Goal: Information Seeking & Learning: Learn about a topic

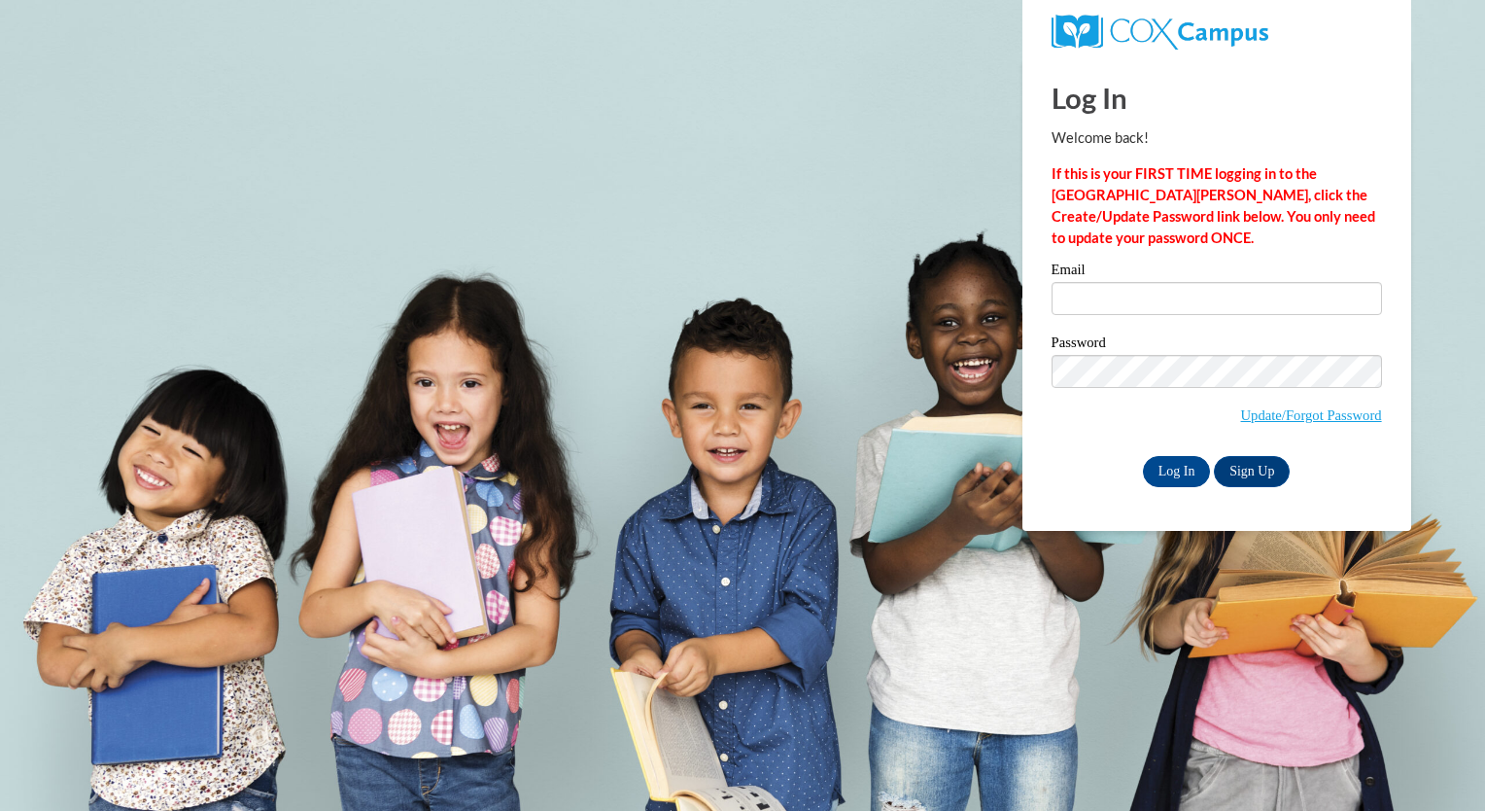
type input "[EMAIL_ADDRESS][DOMAIN_NAME]"
click at [1182, 472] on input "Log In" at bounding box center [1177, 471] width 68 height 31
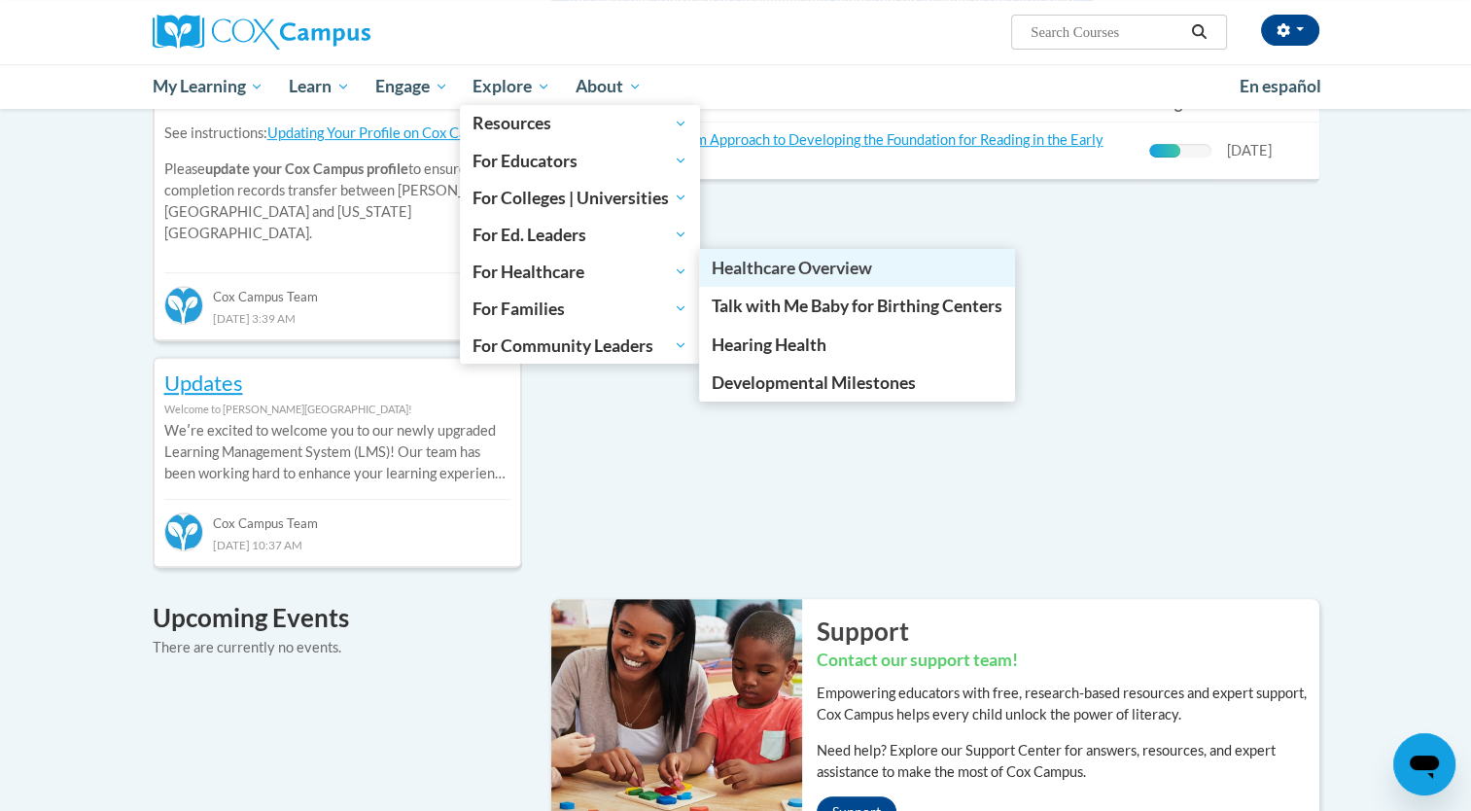
scroll to position [778, 0]
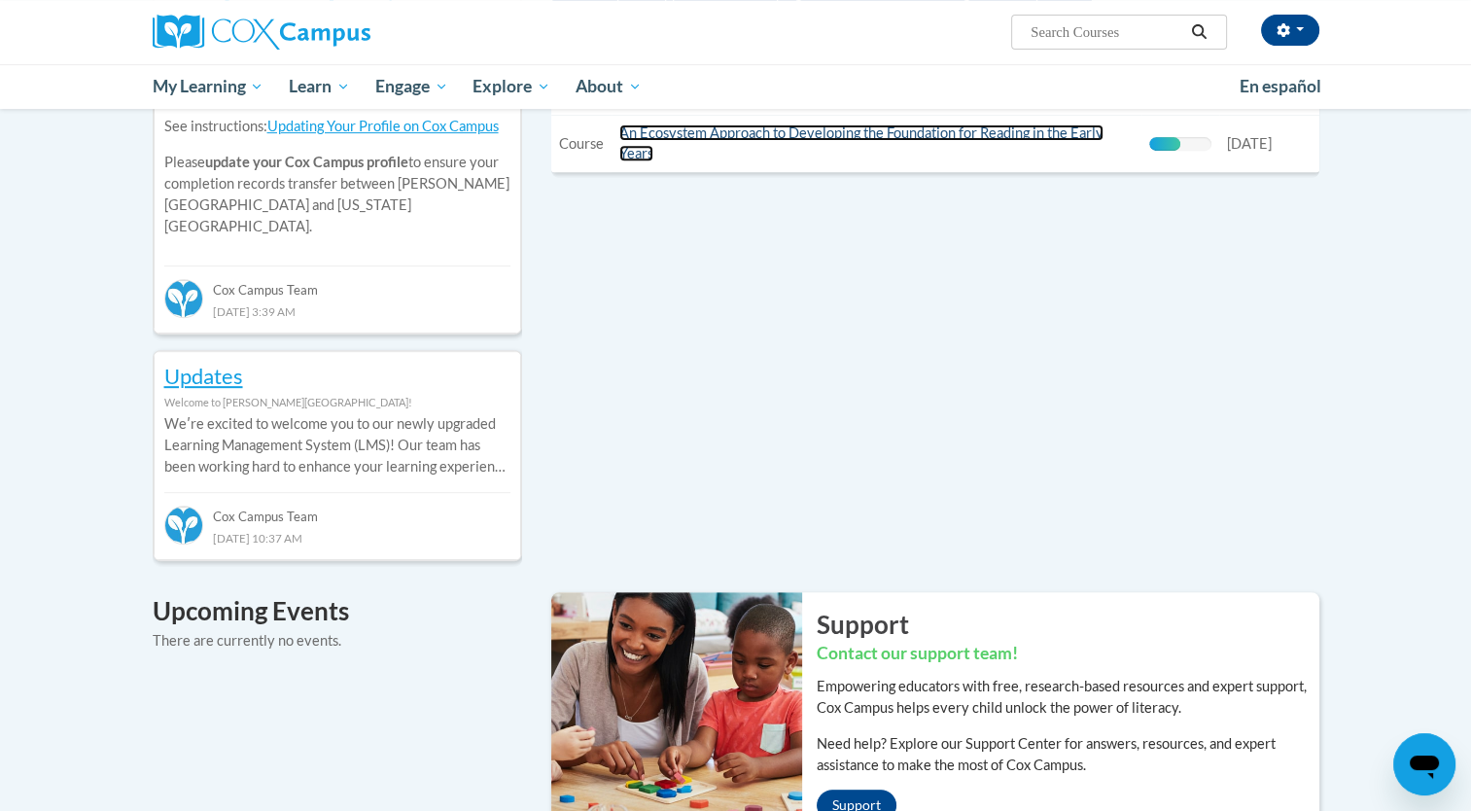
click at [889, 137] on link "An Ecosystem Approach to Developing the Foundation for Reading in the Early Yea…" at bounding box center [861, 142] width 484 height 37
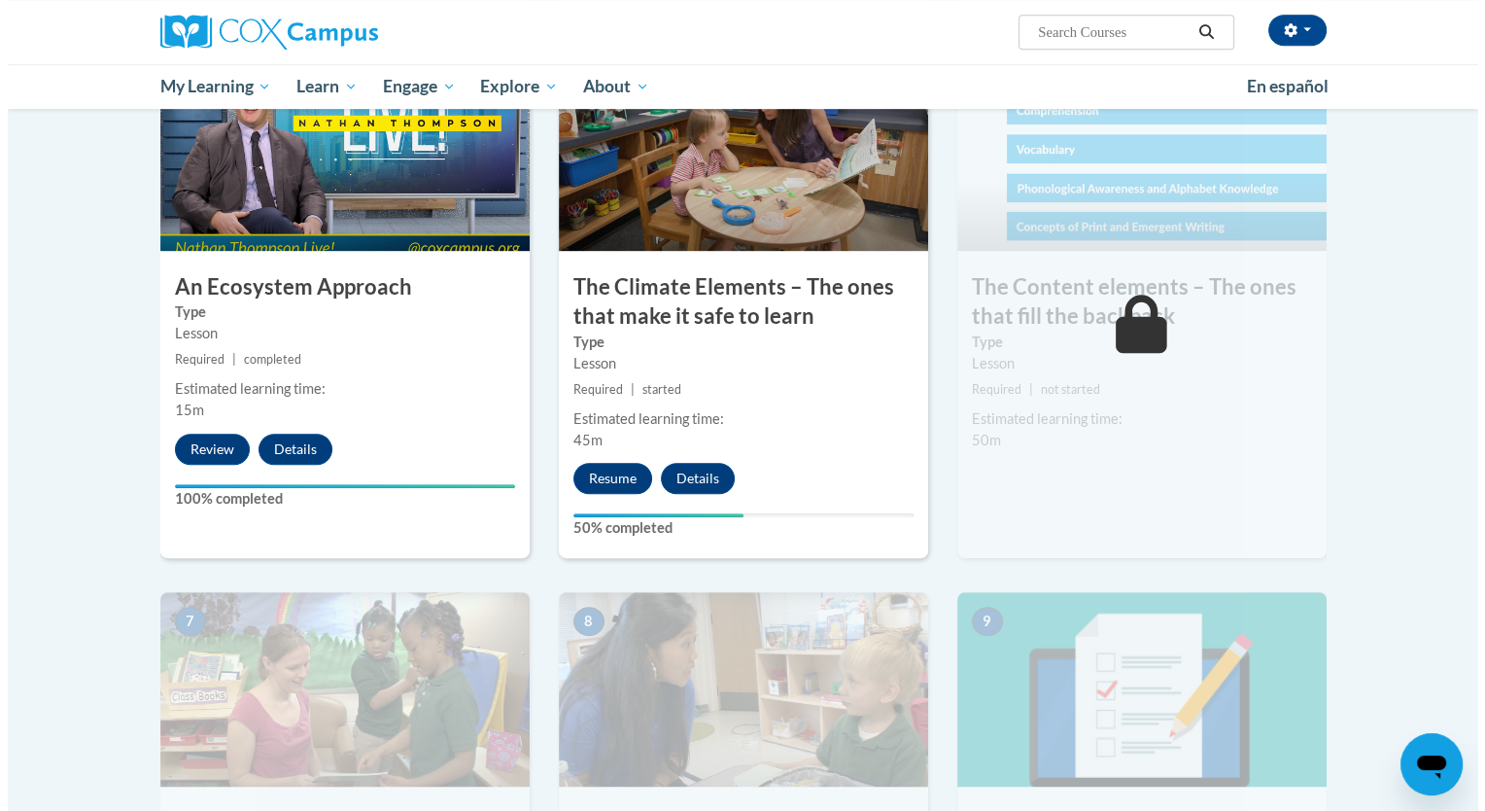
scroll to position [1167, 0]
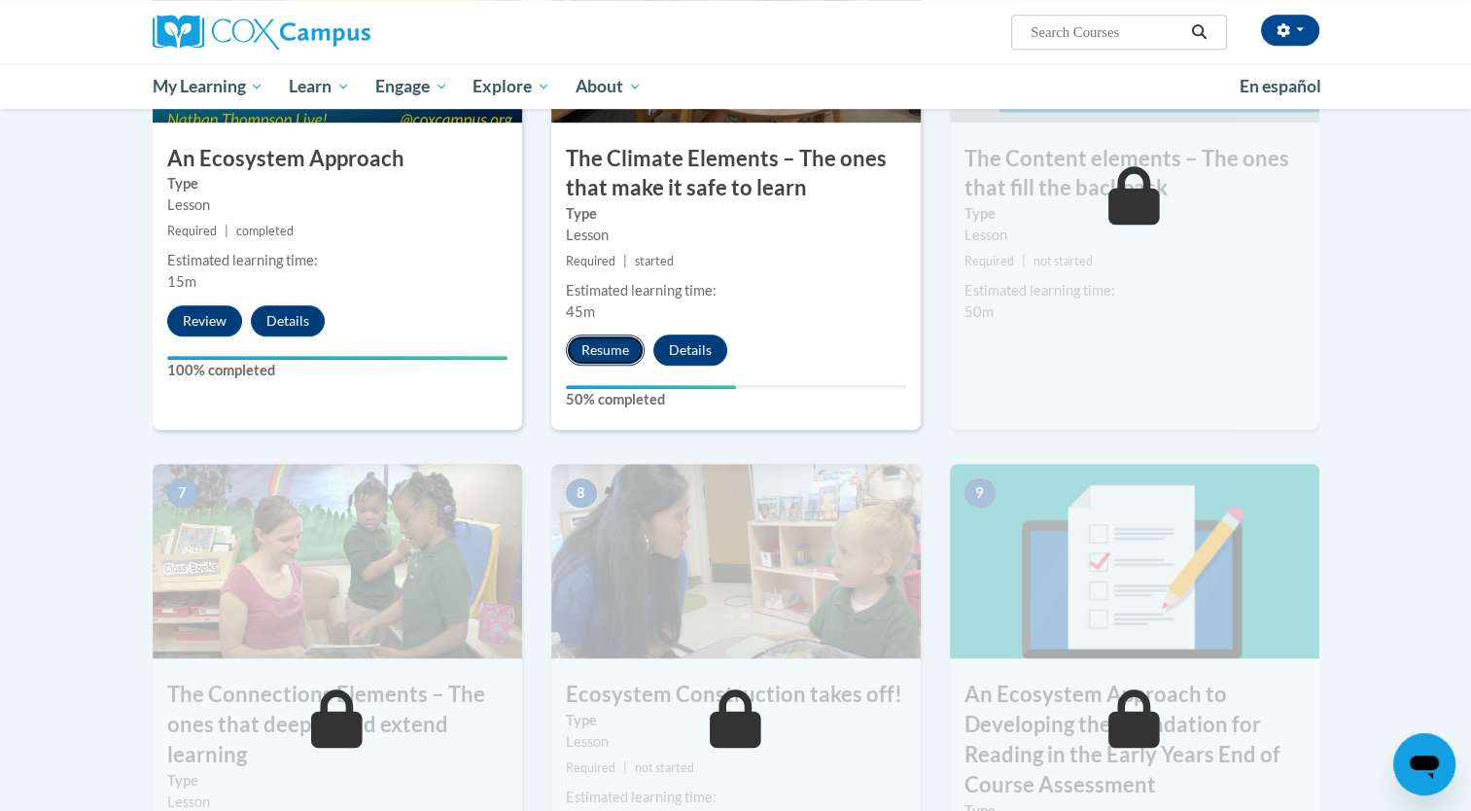
click at [609, 351] on button "Resume" at bounding box center [605, 349] width 79 height 31
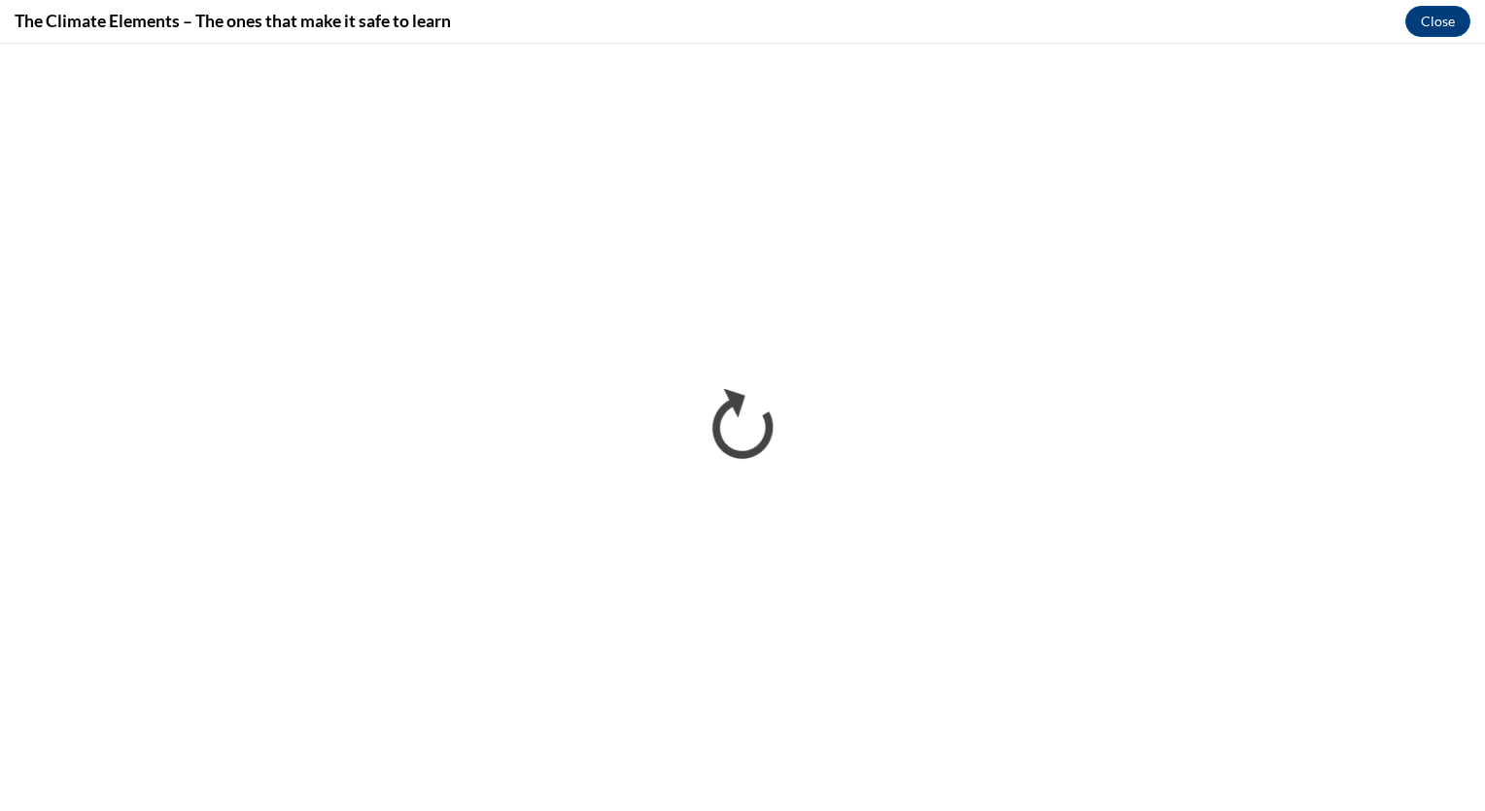
scroll to position [0, 0]
